Goal: Task Accomplishment & Management: Use online tool/utility

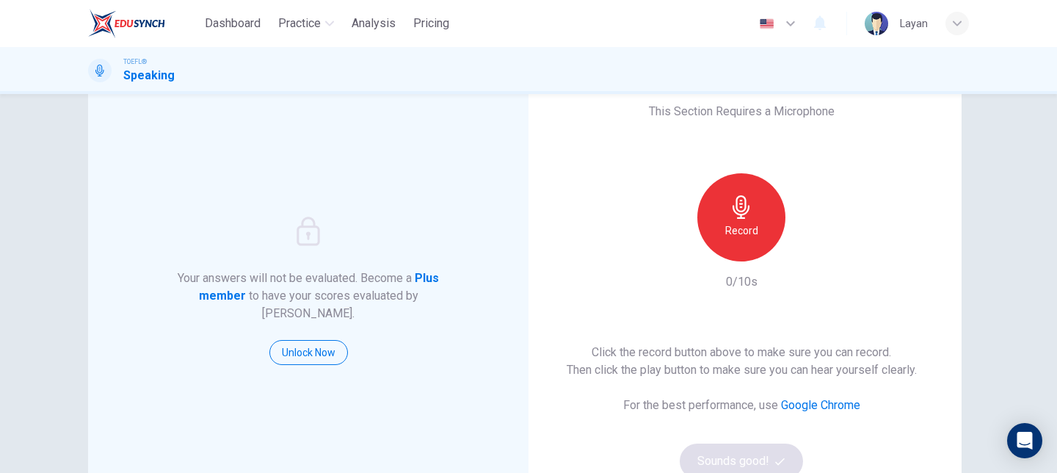
scroll to position [51, 0]
click at [645, 285] on div "This Section Requires a Microphone Record 0/10s Click the record button above t…" at bounding box center [741, 289] width 440 height 434
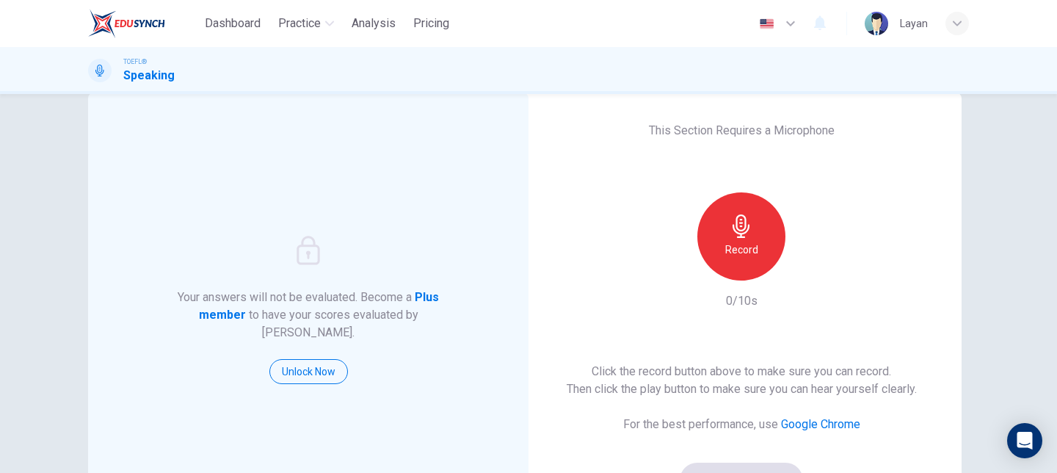
scroll to position [36, 0]
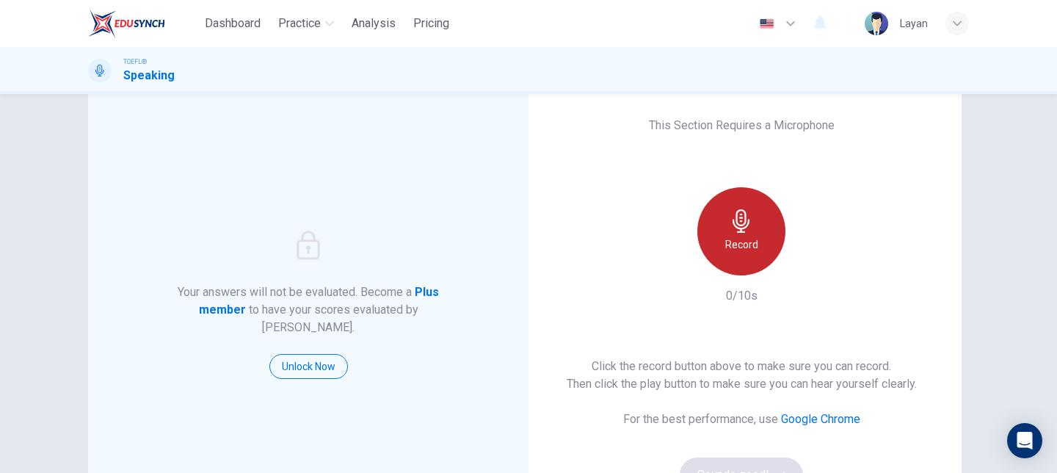
click at [747, 224] on icon "button" at bounding box center [740, 220] width 17 height 23
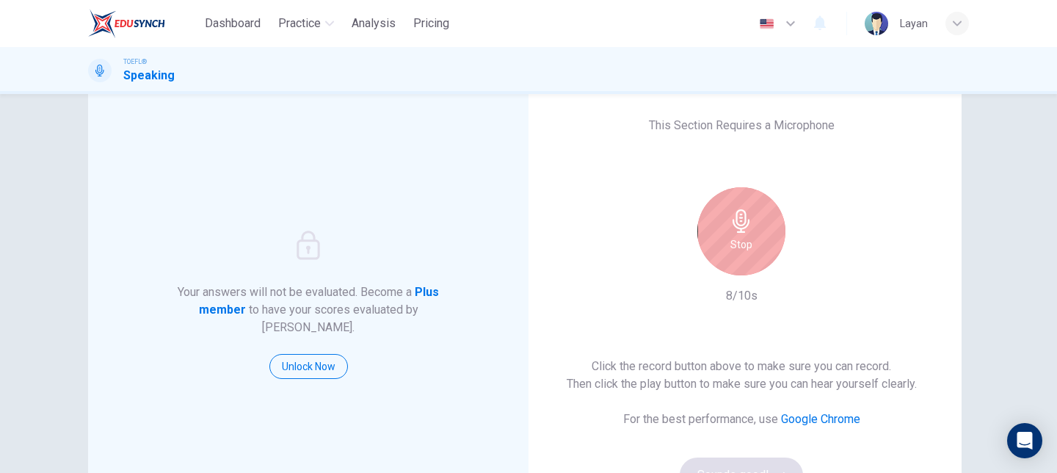
click at [747, 224] on icon "button" at bounding box center [740, 220] width 17 height 23
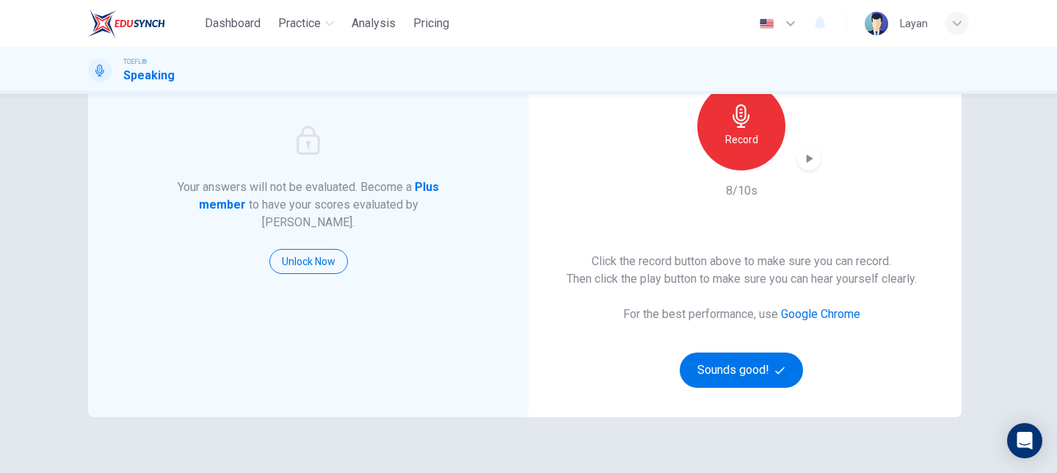
scroll to position [148, 0]
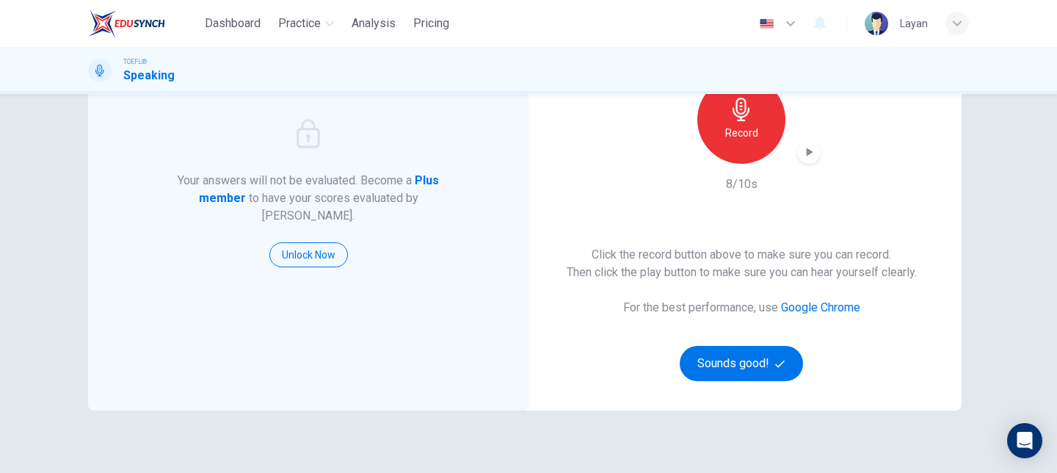
click at [806, 148] on icon "button" at bounding box center [809, 152] width 7 height 9
click at [804, 156] on icon "button" at bounding box center [808, 152] width 15 height 15
click at [768, 360] on button "Sounds good!" at bounding box center [741, 363] width 123 height 35
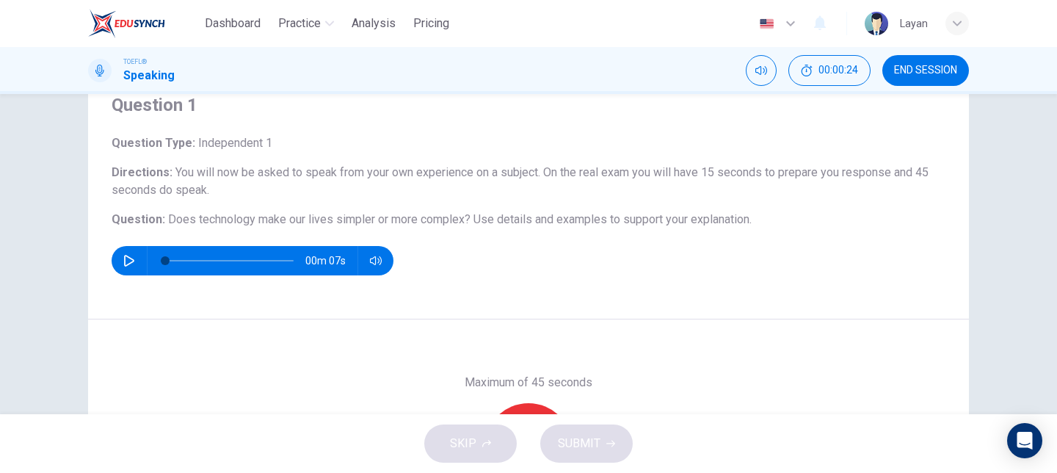
scroll to position [76, 0]
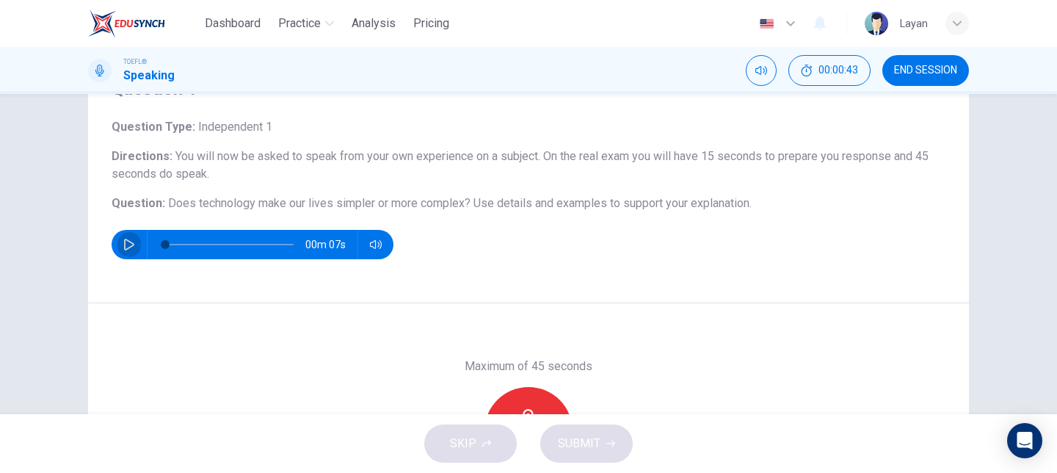
click at [124, 250] on button "button" at bounding box center [128, 244] width 23 height 29
type input "0"
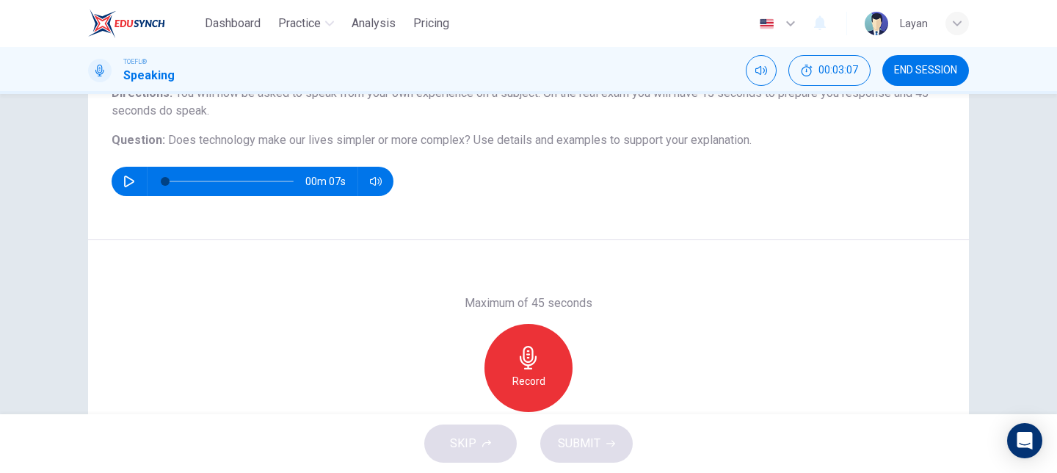
scroll to position [132, 0]
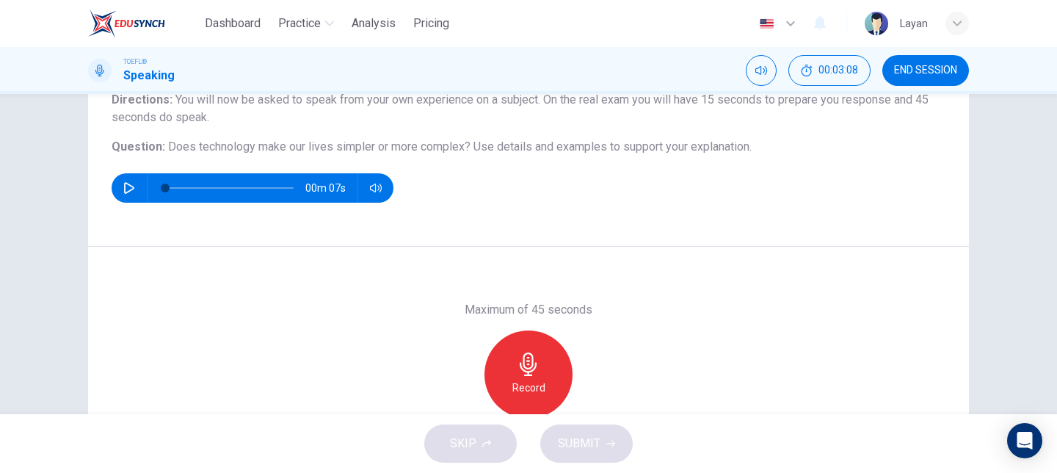
click at [541, 357] on div "Record" at bounding box center [528, 374] width 88 height 88
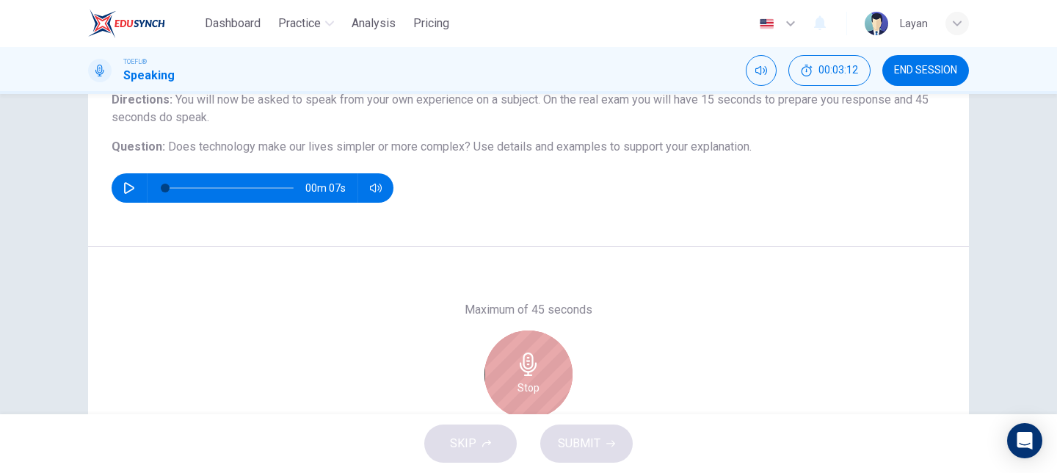
click at [531, 376] on div "Stop" at bounding box center [528, 374] width 88 height 88
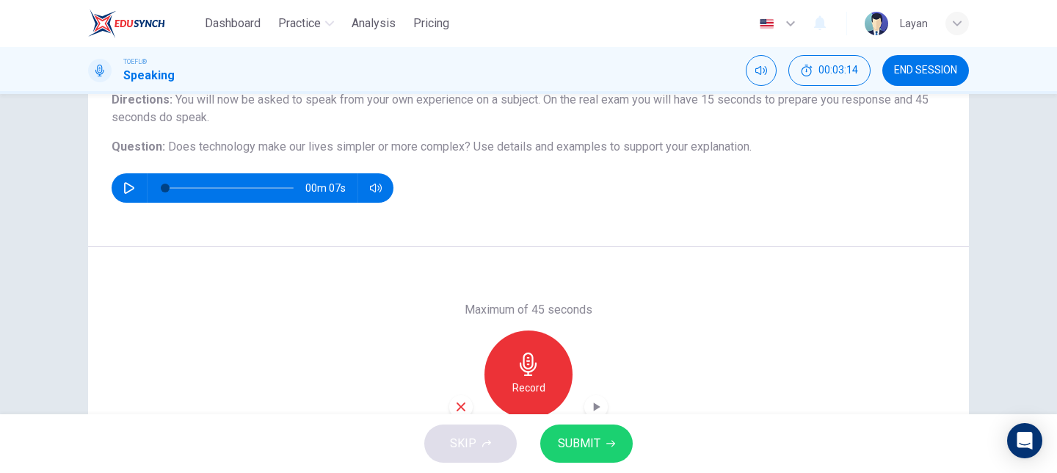
click at [454, 401] on icon "button" at bounding box center [460, 406] width 13 height 13
click at [536, 371] on icon "button" at bounding box center [528, 363] width 23 height 23
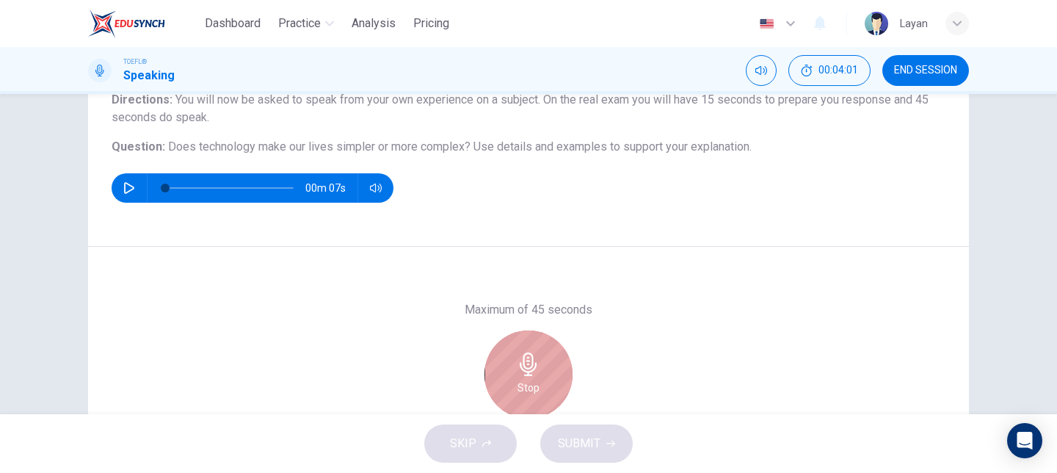
click at [536, 371] on icon "button" at bounding box center [528, 363] width 23 height 23
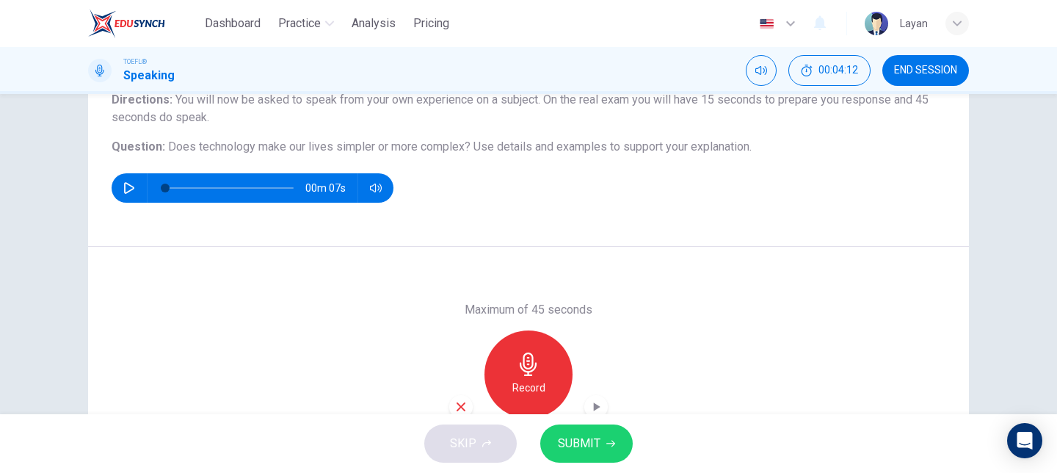
click at [463, 401] on icon "button" at bounding box center [460, 406] width 13 height 13
